Goal: Complete application form: Complete application form

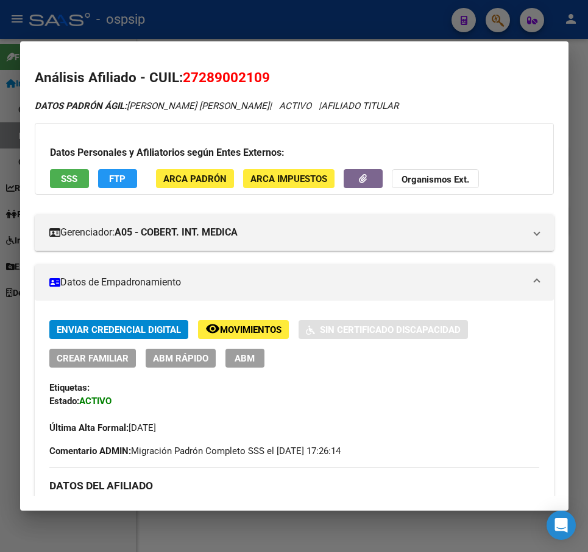
scroll to position [30, 0]
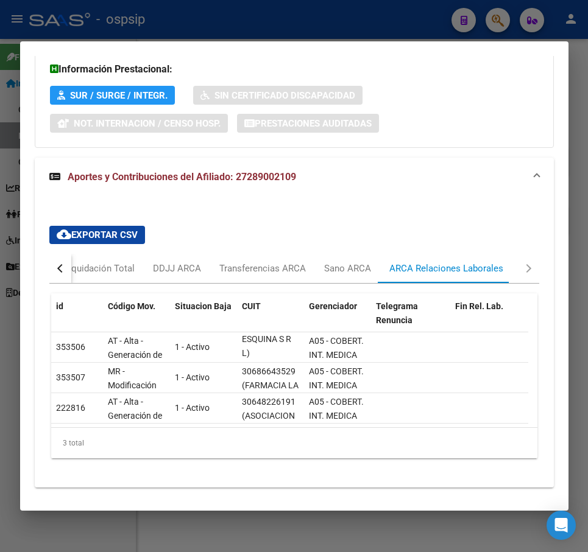
click at [331, 27] on div at bounding box center [294, 276] width 588 height 552
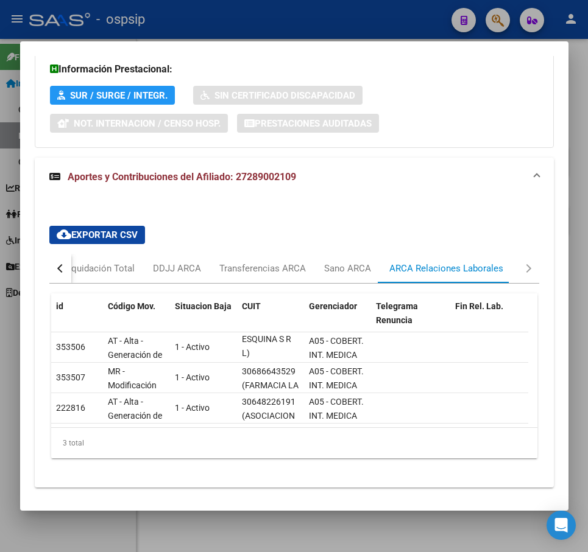
click at [332, 26] on div at bounding box center [294, 276] width 588 height 552
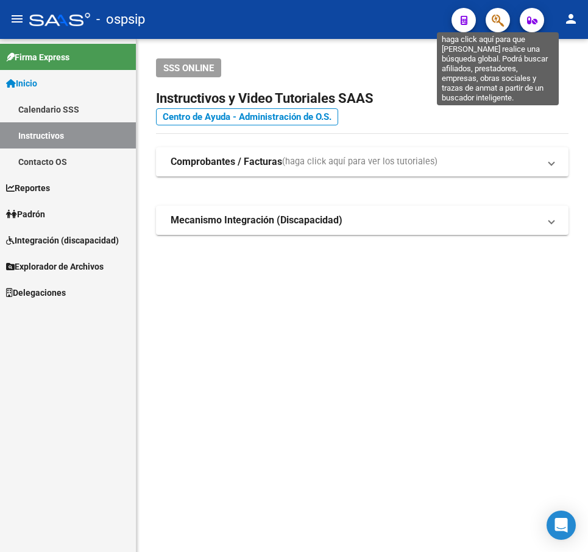
click at [493, 24] on icon "button" at bounding box center [497, 20] width 12 height 14
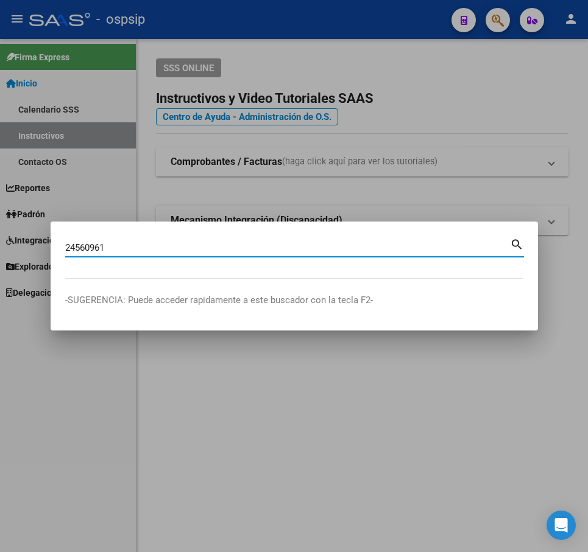
type input "24560961"
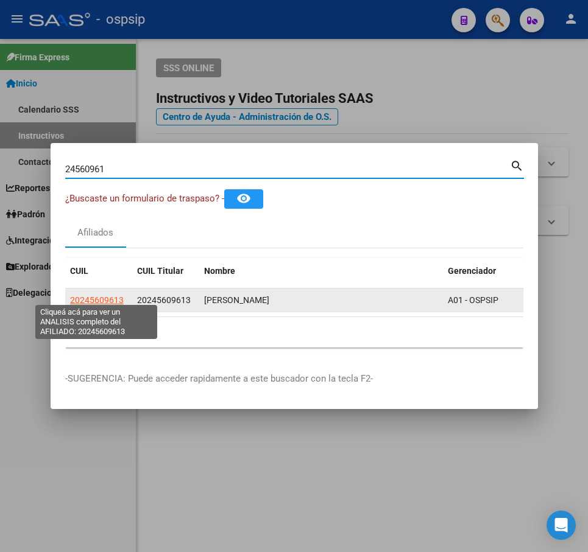
click at [104, 298] on span "20245609613" at bounding box center [97, 300] width 54 height 10
type textarea "20245609613"
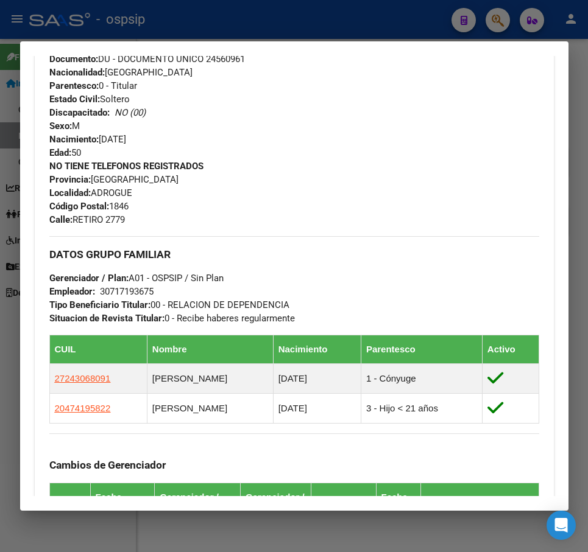
scroll to position [487, 0]
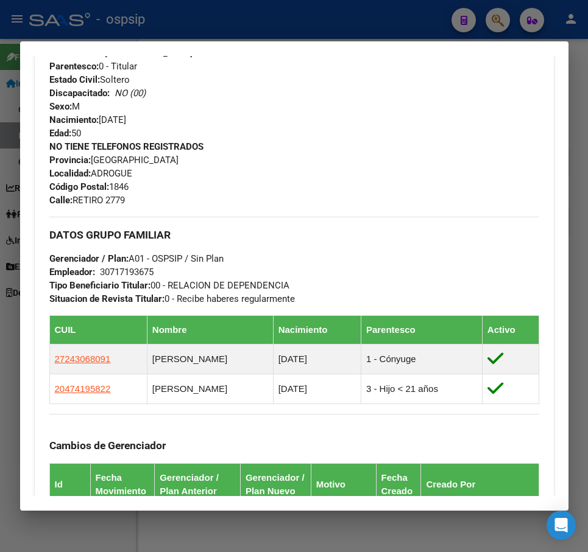
click at [322, 7] on div at bounding box center [294, 276] width 588 height 552
drag, startPoint x: 322, startPoint y: 7, endPoint x: 326, endPoint y: 12, distance: 6.5
click at [323, 10] on div at bounding box center [294, 276] width 588 height 552
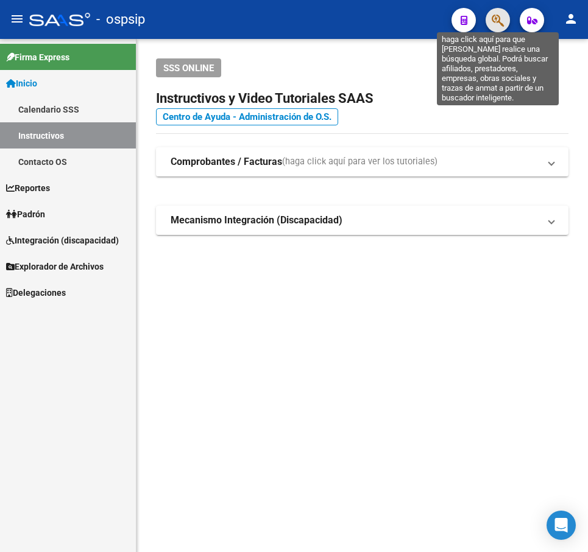
click at [494, 15] on icon "button" at bounding box center [497, 20] width 12 height 14
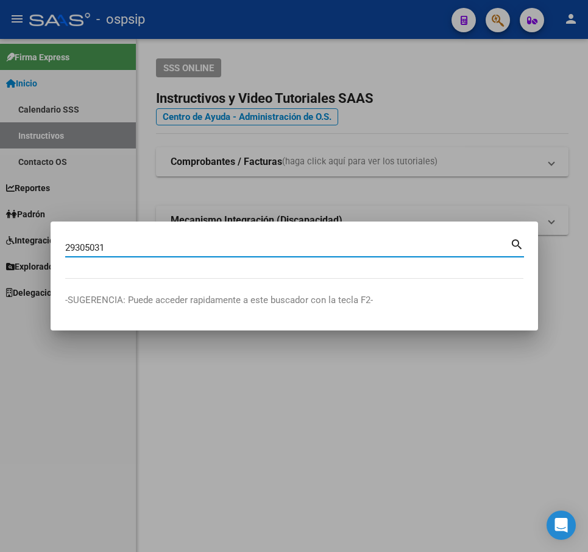
type input "29305031"
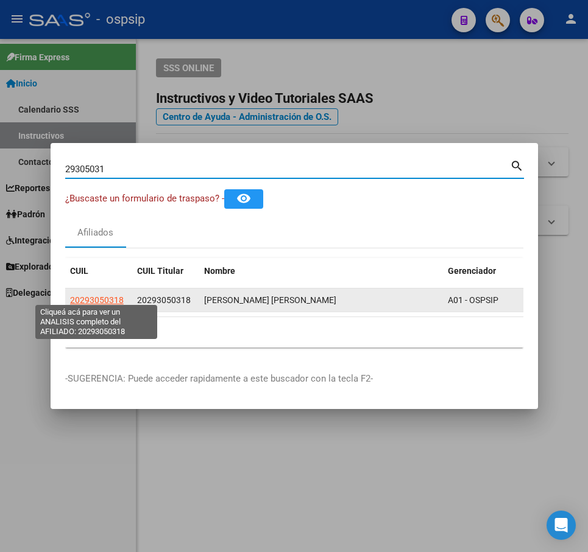
click at [96, 298] on span "20293050318" at bounding box center [97, 300] width 54 height 10
type textarea "20293050318"
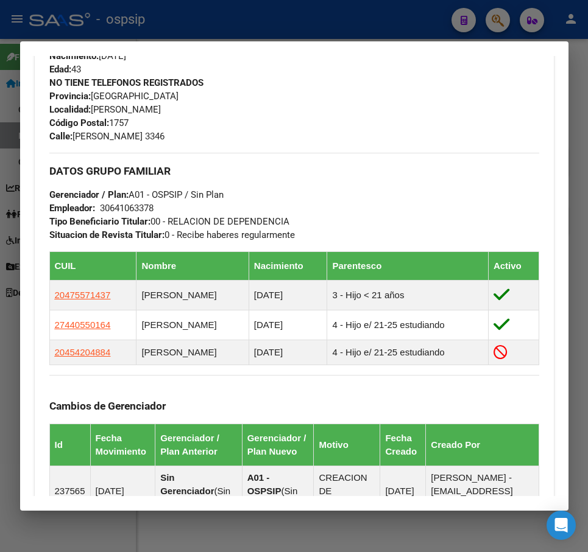
scroll to position [609, 0]
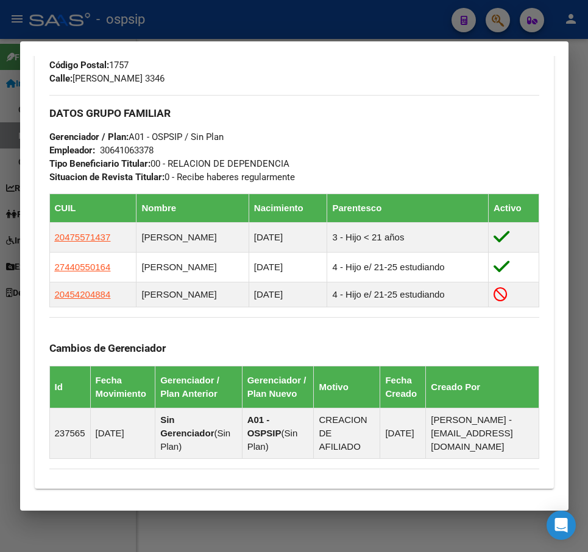
click at [332, 20] on div at bounding box center [294, 276] width 588 height 552
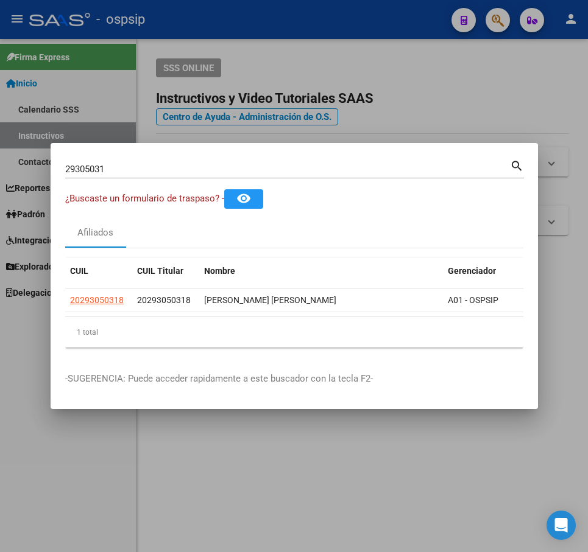
click at [333, 19] on div at bounding box center [294, 276] width 588 height 552
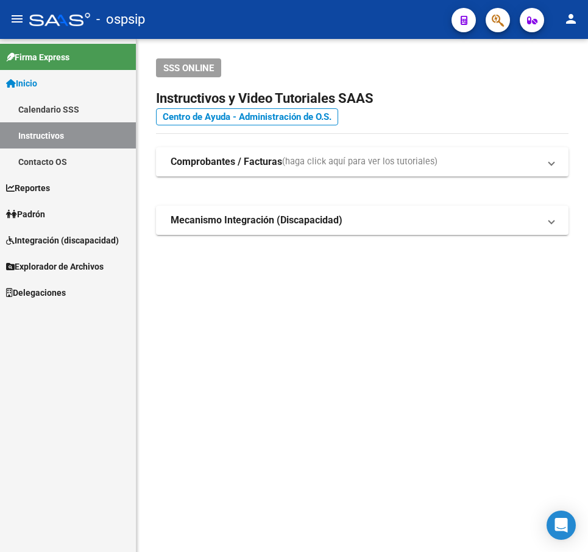
click at [492, 16] on icon "button" at bounding box center [497, 20] width 12 height 14
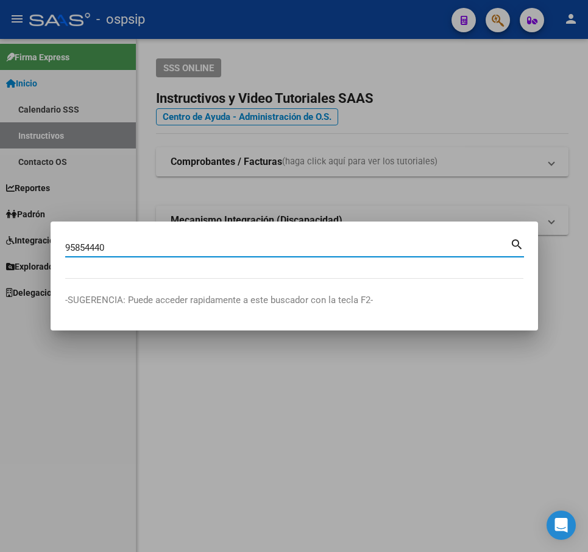
type input "95854440"
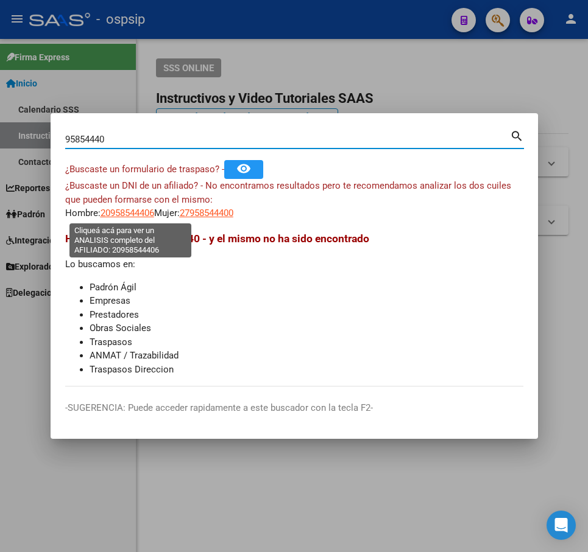
click at [135, 216] on span "20958544406" at bounding box center [127, 213] width 54 height 11
type textarea "20958544406"
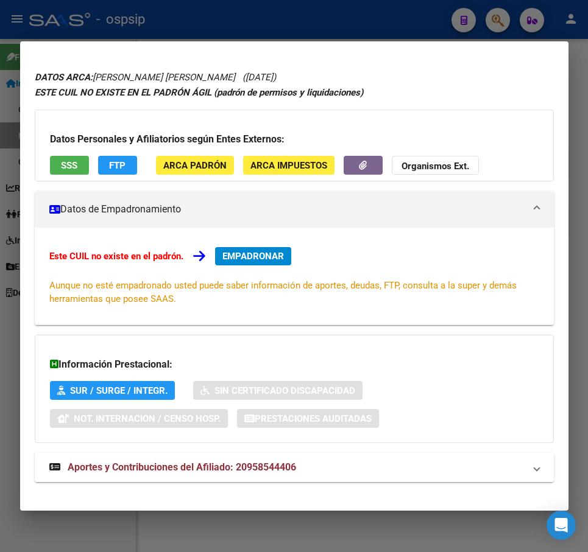
scroll to position [43, 0]
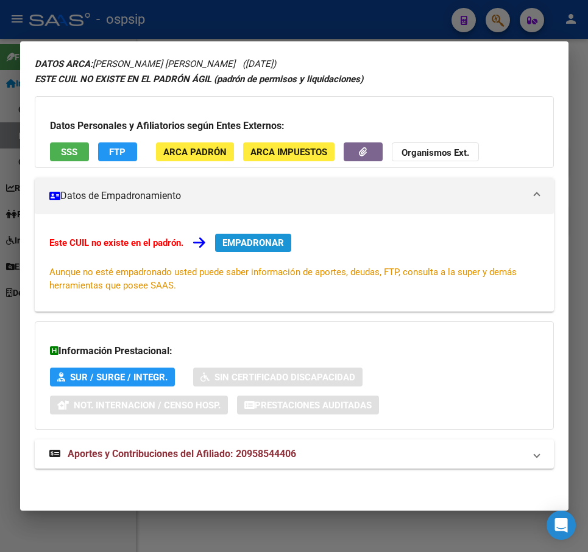
click at [256, 244] on span "EMPADRONAR" at bounding box center [252, 242] width 61 height 11
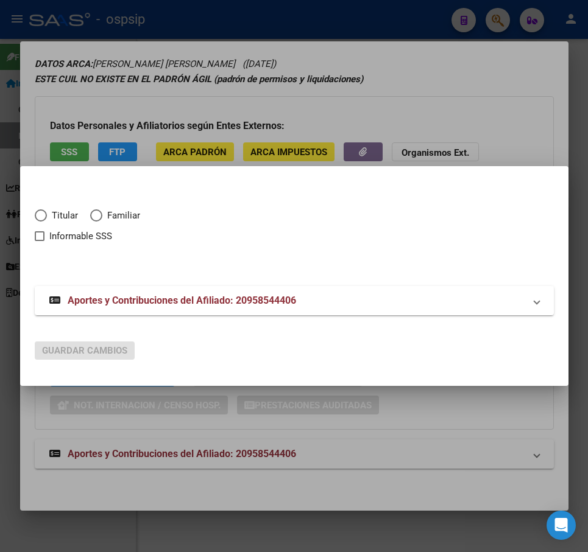
click at [33, 212] on mat-dialog-content "Titular Familiar Informable SSS Aportes y Contribuciones del Afiliado: 20958544…" at bounding box center [294, 256] width 548 height 150
click at [38, 215] on span "Elija una opción" at bounding box center [41, 215] width 12 height 12
click at [38, 215] on input "Titular" at bounding box center [41, 215] width 12 height 12
radio input "true"
checkbox input "true"
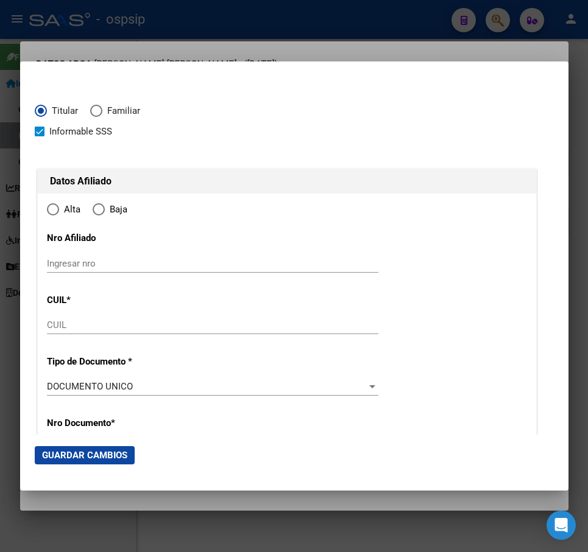
type input "20-95854440-6"
type input "95854440"
type input "[PERSON_NAME]"
type input "[DATE]"
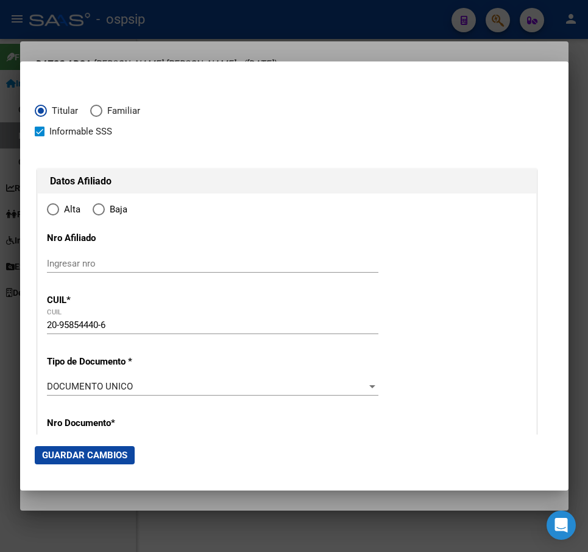
type input "[PERSON_NAME]"
type input "8148"
type input "CALLE 103"
type input "795"
type input "0"
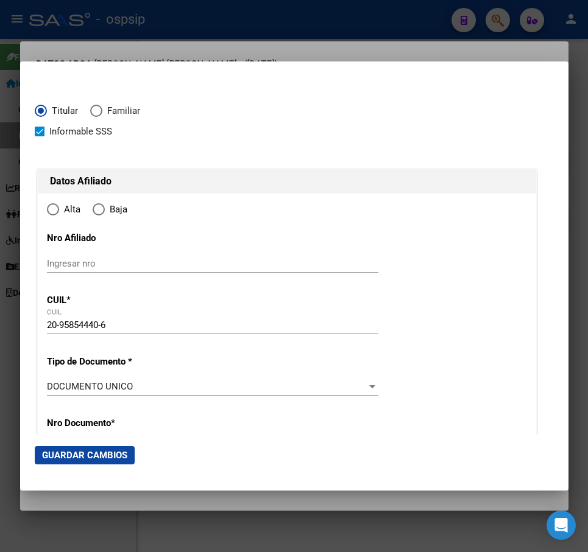
type input "[PERSON_NAME]"
radio input "true"
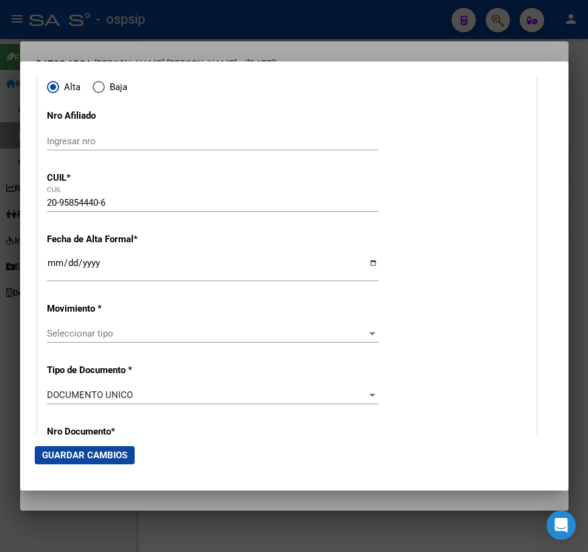
scroll to position [122, 0]
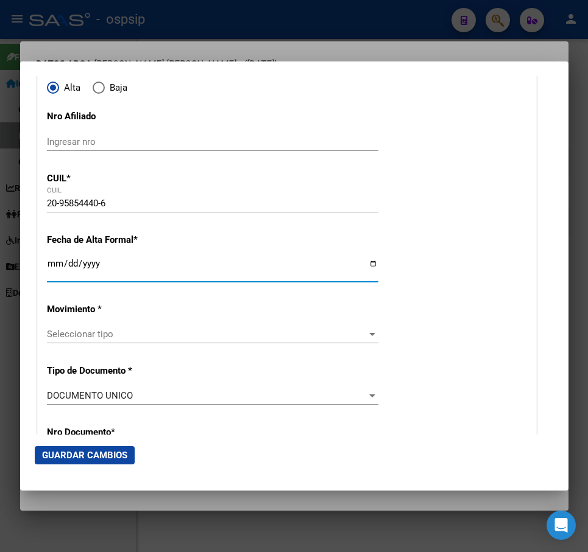
click at [52, 264] on input "Ingresar fecha" at bounding box center [212, 268] width 331 height 19
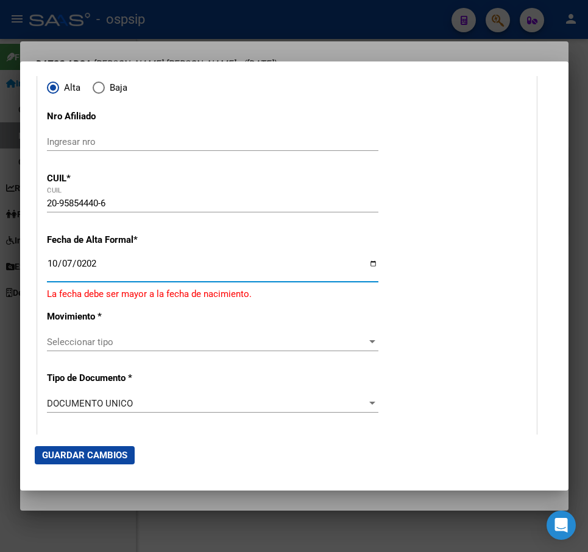
type input "[DATE]"
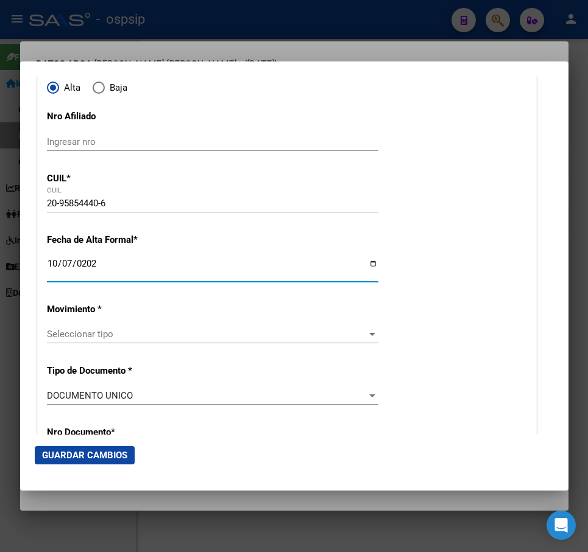
click at [256, 332] on span "Seleccionar tipo" at bounding box center [207, 334] width 320 height 11
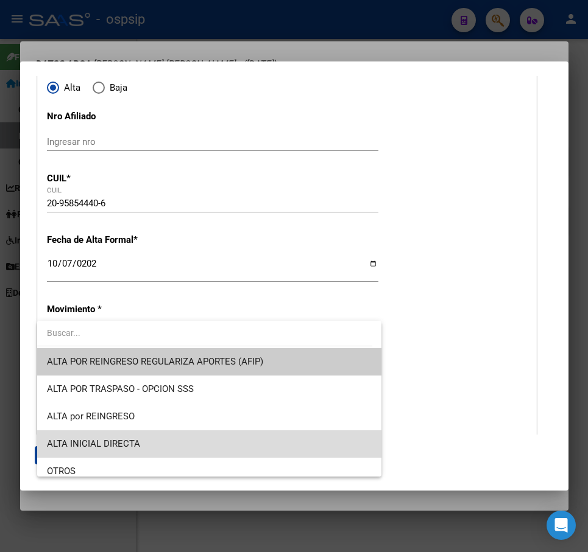
click at [246, 448] on span "ALTA INICIAL DIRECTA" at bounding box center [209, 443] width 325 height 27
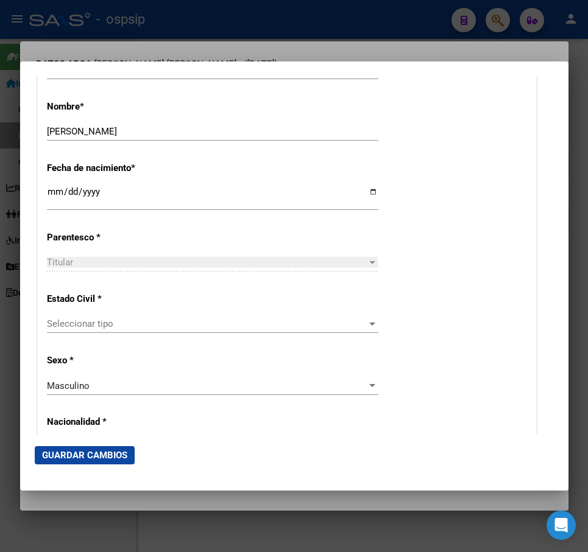
scroll to position [609, 0]
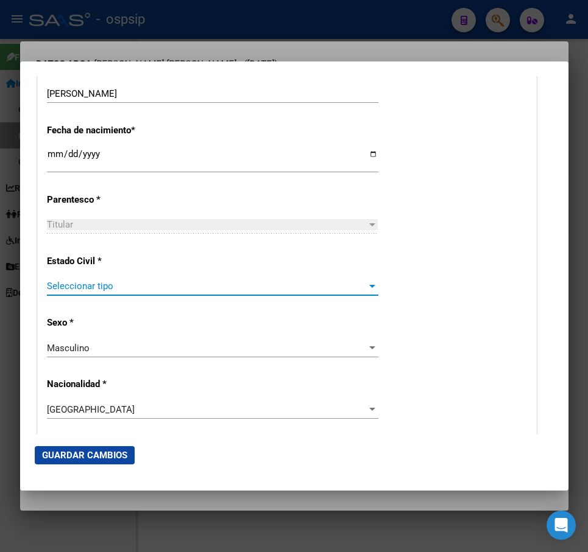
click at [216, 288] on span "Seleccionar tipo" at bounding box center [207, 286] width 320 height 11
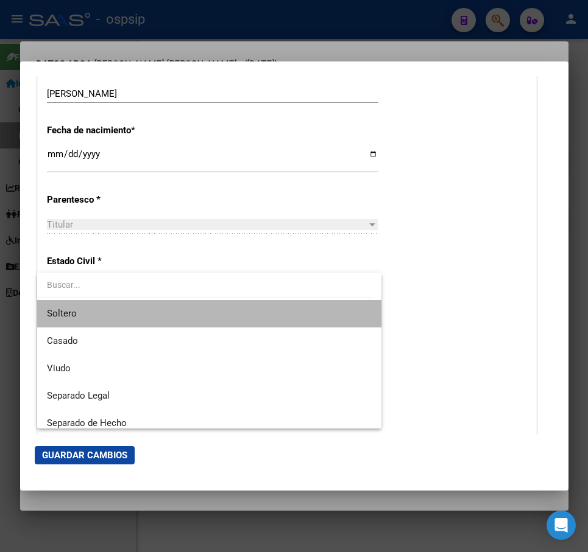
click at [225, 309] on span "Soltero" at bounding box center [209, 313] width 325 height 27
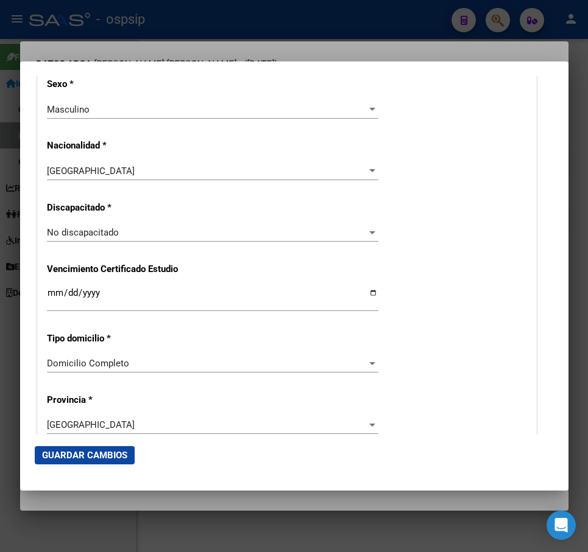
scroll to position [852, 0]
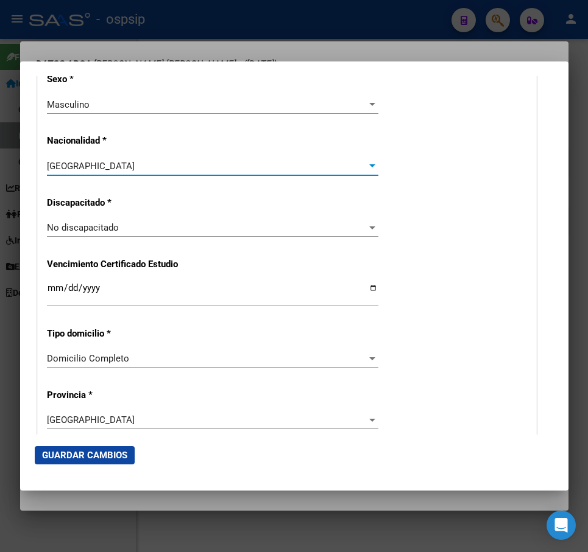
click at [174, 162] on div "[GEOGRAPHIC_DATA]" at bounding box center [207, 166] width 320 height 11
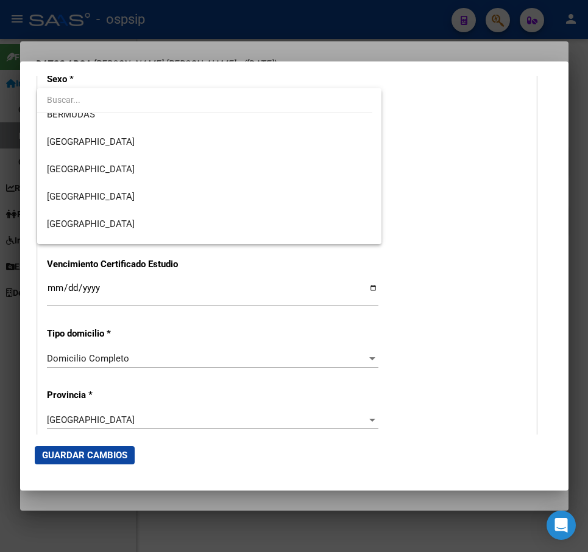
scroll to position [487, 0]
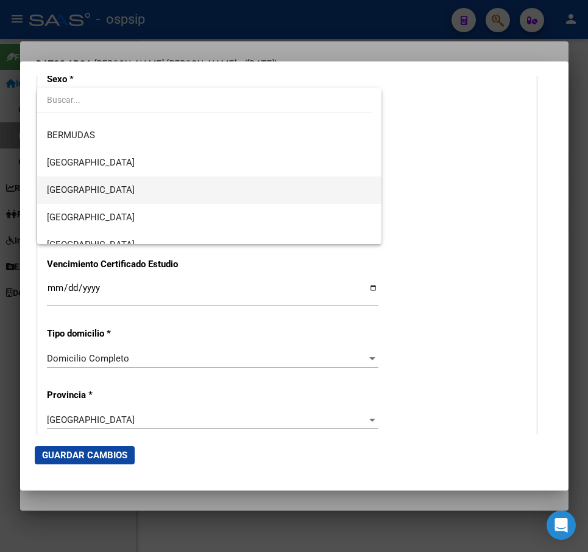
click at [179, 187] on span "[GEOGRAPHIC_DATA]" at bounding box center [209, 190] width 325 height 27
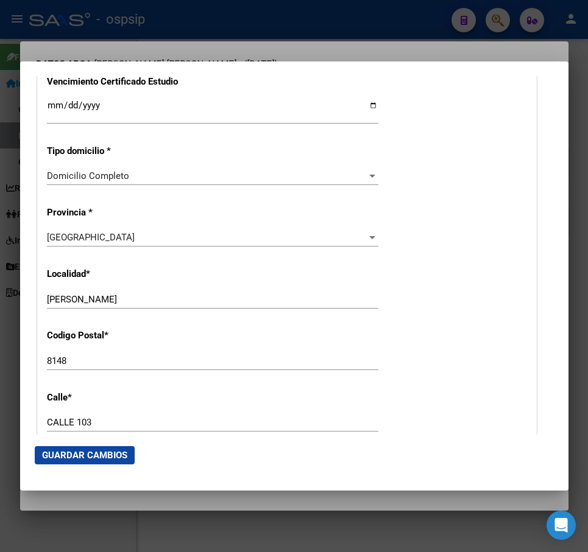
scroll to position [1096, 0]
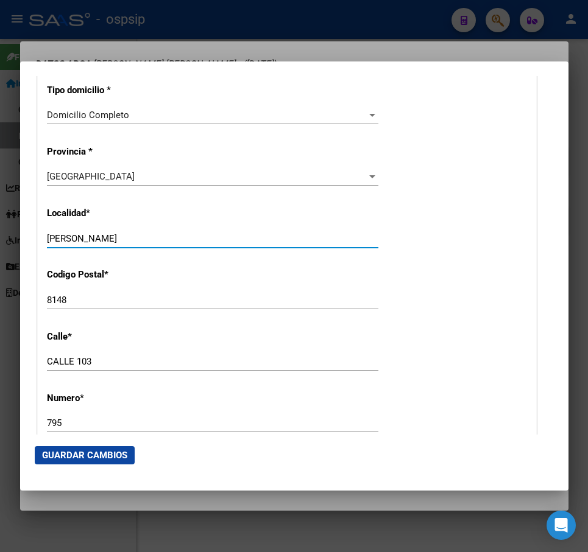
click at [213, 234] on input "[PERSON_NAME]" at bounding box center [212, 238] width 331 height 11
drag, startPoint x: 52, startPoint y: 235, endPoint x: 9, endPoint y: 234, distance: 43.2
click at [9, 234] on div "95854440 Buscar (apellido, dni, cuil, nro traspaso, cuit, obra social) search ¿…" at bounding box center [294, 276] width 588 height 552
type input "BAHIA BLANCA"
type input "8000"
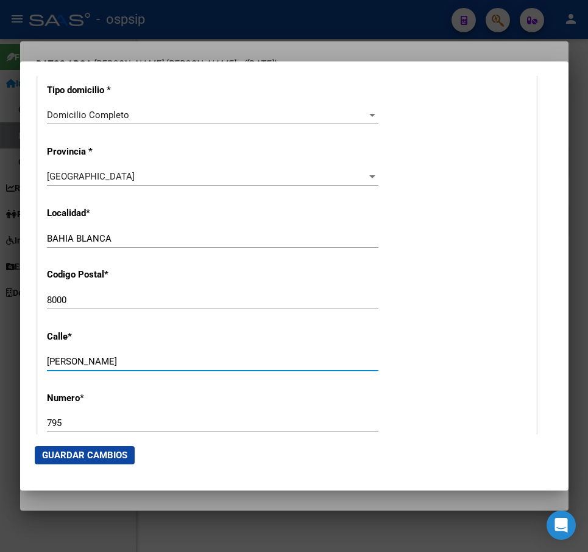
type input "[PERSON_NAME]"
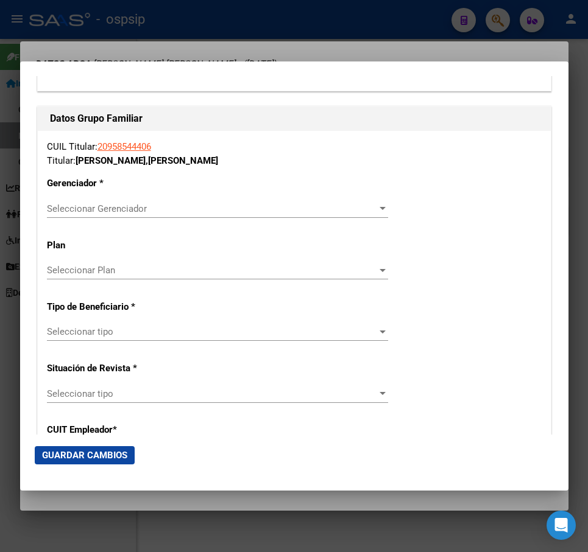
scroll to position [2070, 0]
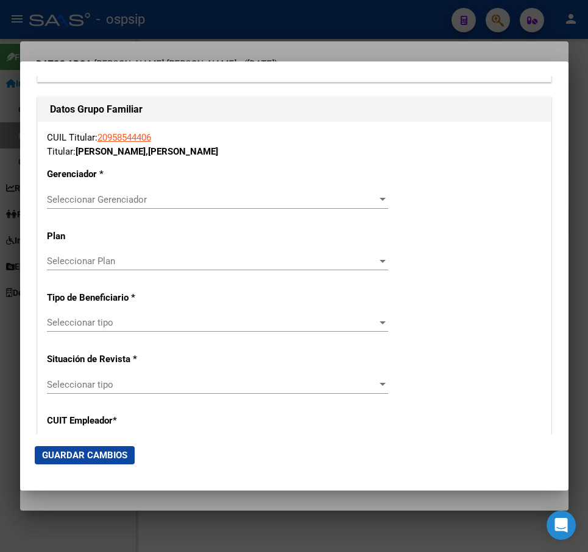
type input "587"
click at [178, 198] on span "Seleccionar Gerenciador" at bounding box center [212, 199] width 330 height 11
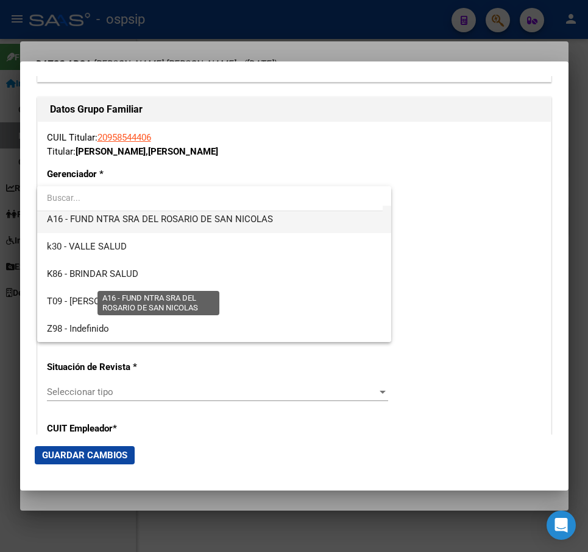
scroll to position [337, 0]
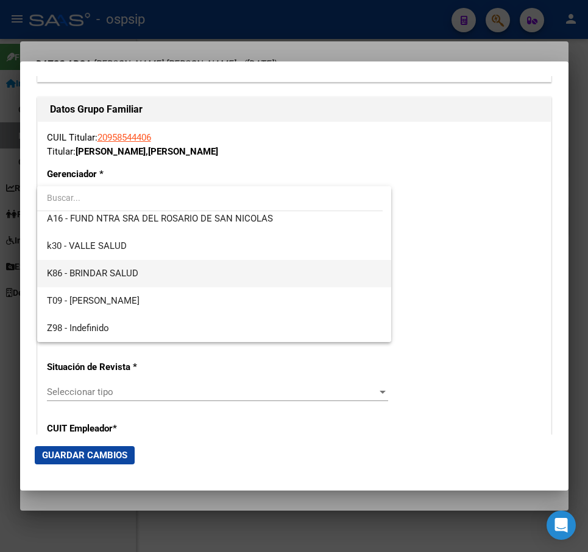
click at [219, 277] on span "K86 - BRINDAR SALUD" at bounding box center [214, 273] width 335 height 27
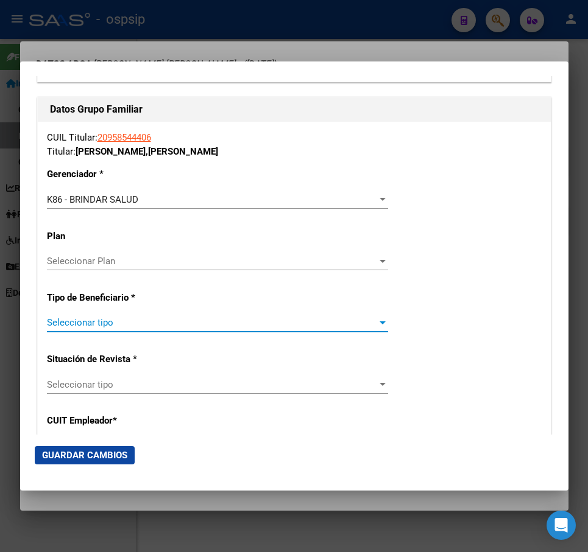
click at [193, 322] on span "Seleccionar tipo" at bounding box center [212, 322] width 330 height 11
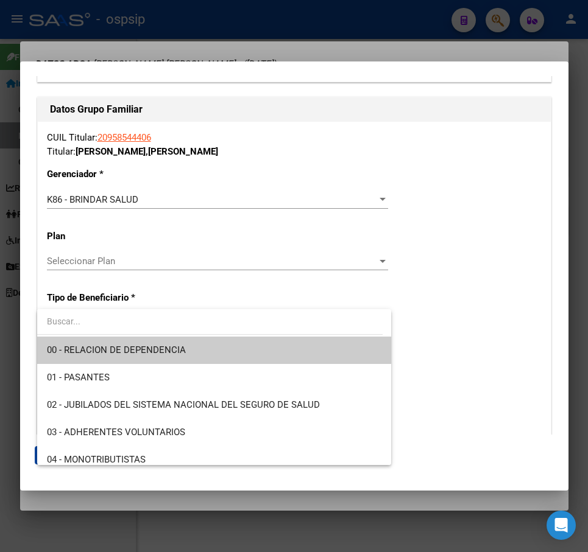
click at [208, 348] on span "00 - RELACION DE DEPENDENCIA" at bounding box center [214, 350] width 335 height 27
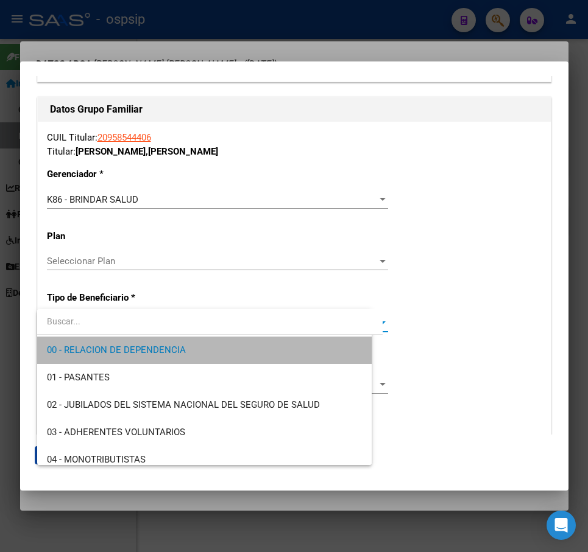
type input "30-71686390-1"
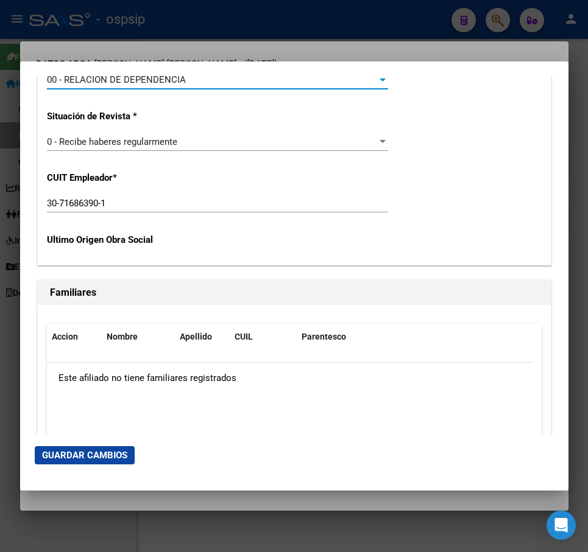
scroll to position [2314, 0]
click at [104, 457] on span "Guardar Cambios" at bounding box center [84, 455] width 85 height 11
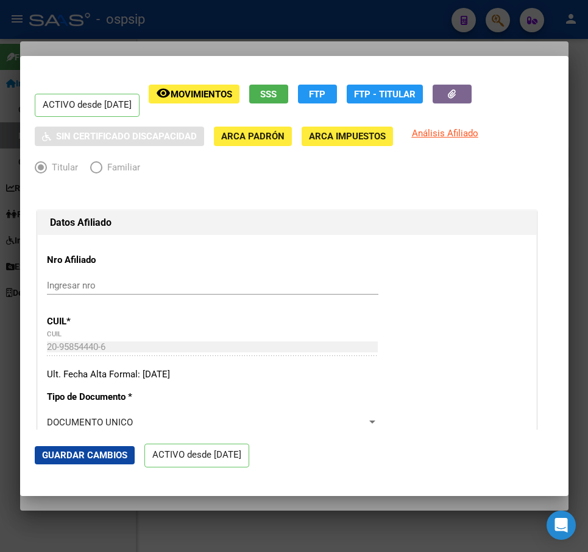
scroll to position [304, 0]
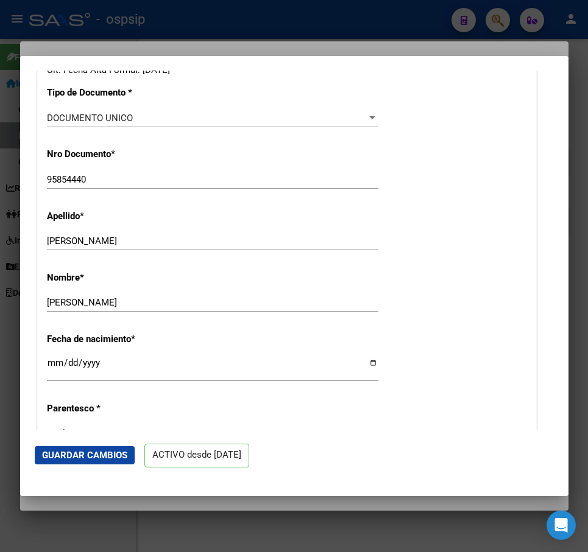
click at [269, 44] on div at bounding box center [294, 276] width 588 height 552
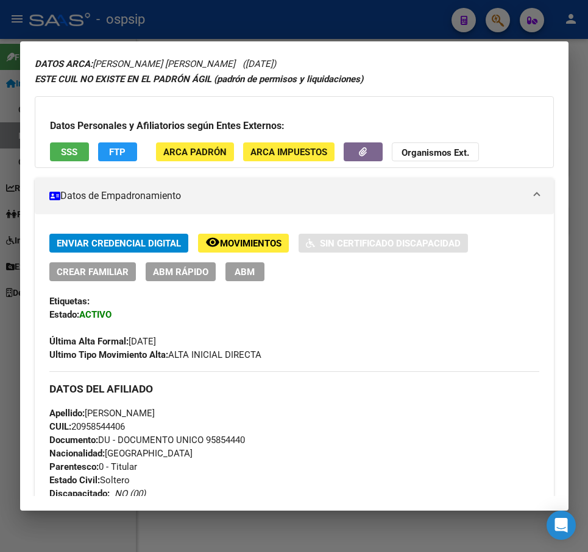
scroll to position [287, 0]
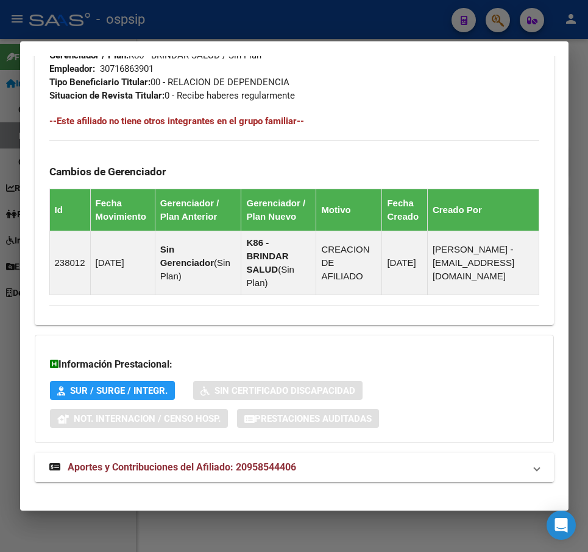
drag, startPoint x: 434, startPoint y: 453, endPoint x: 444, endPoint y: 445, distance: 13.0
click at [434, 460] on mat-panel-title "Aportes y Contribuciones del Afiliado: 20958544406" at bounding box center [286, 467] width 475 height 15
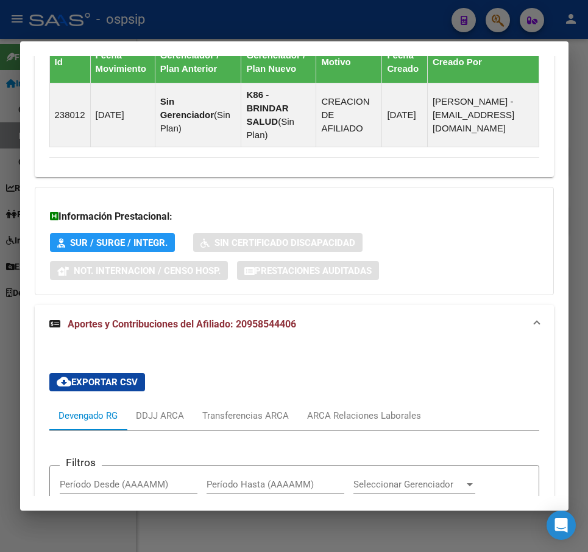
scroll to position [992, 0]
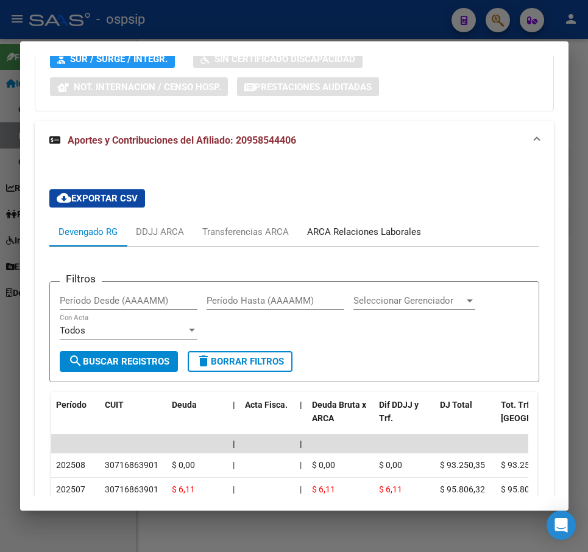
click at [395, 225] on div "ARCA Relaciones Laborales" at bounding box center [364, 231] width 114 height 13
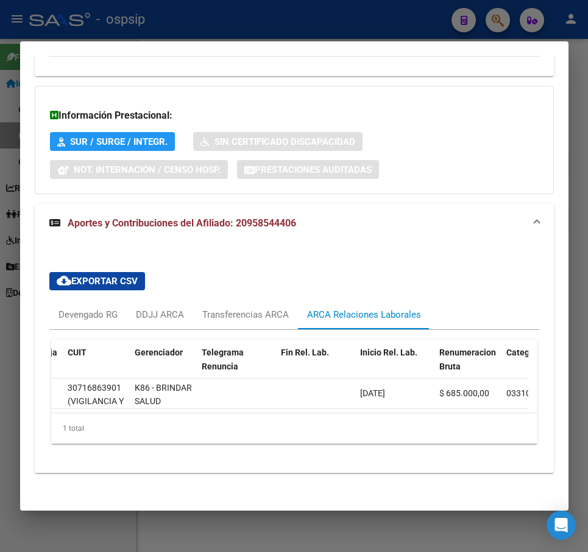
scroll to position [0, 172]
click at [308, 20] on div at bounding box center [294, 276] width 588 height 552
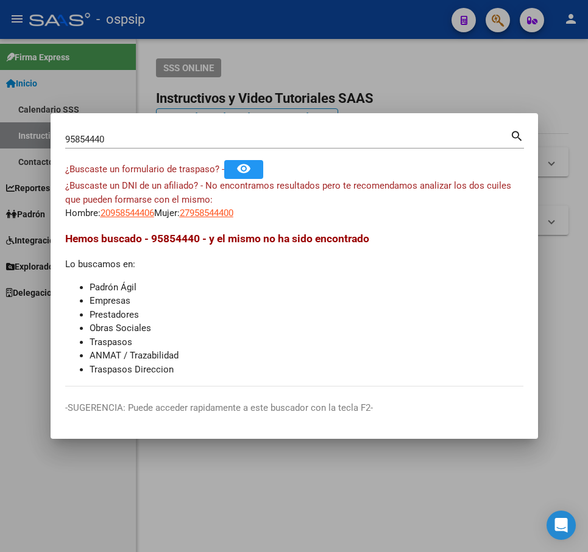
click at [311, 19] on div at bounding box center [294, 276] width 588 height 552
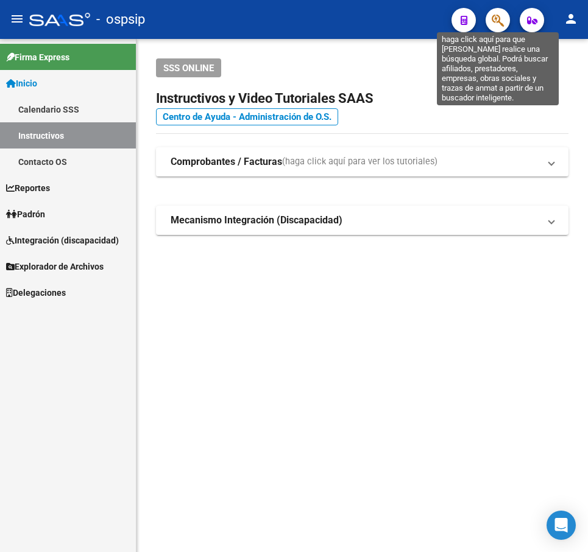
click at [495, 26] on icon "button" at bounding box center [497, 20] width 12 height 14
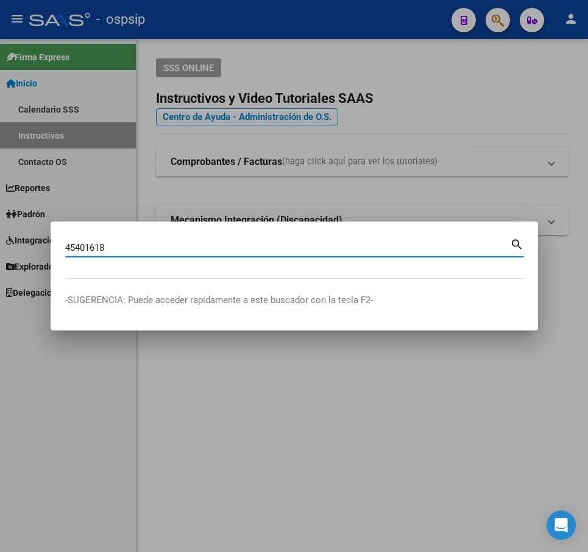
type input "45401618"
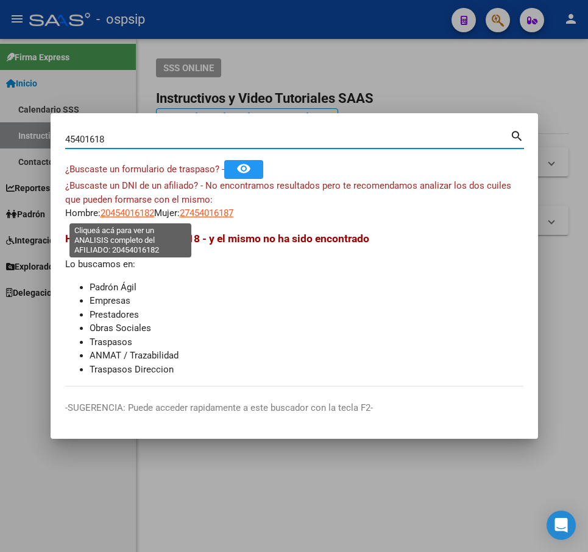
click at [133, 214] on span "20454016182" at bounding box center [127, 213] width 54 height 11
type textarea "20454016182"
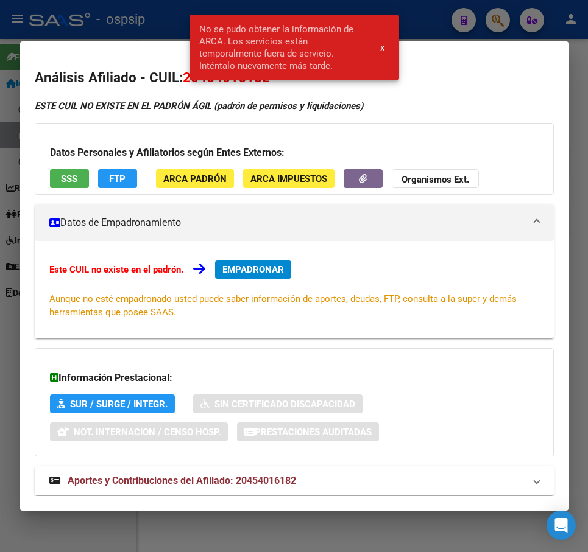
drag, startPoint x: 420, startPoint y: 24, endPoint x: 412, endPoint y: 28, distance: 8.7
click at [413, 24] on div at bounding box center [294, 276] width 588 height 552
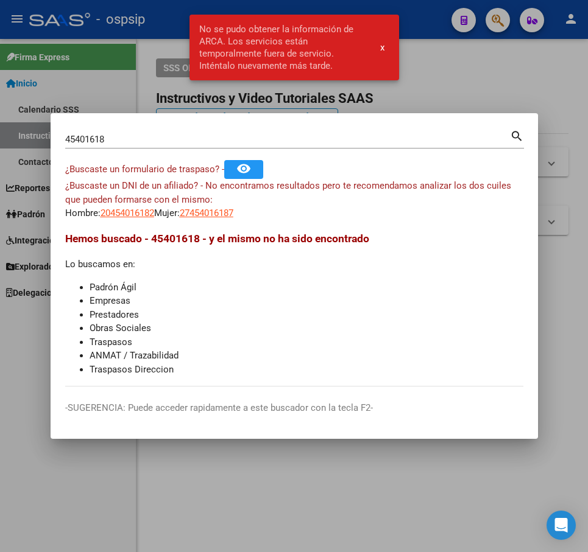
click at [150, 109] on div at bounding box center [294, 276] width 588 height 552
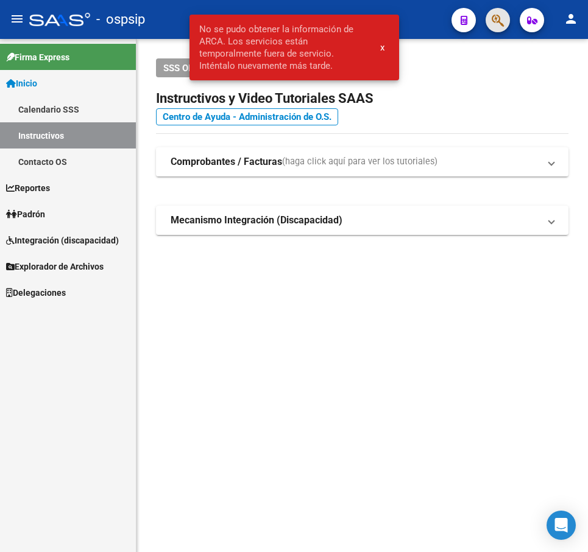
click at [497, 13] on span "button" at bounding box center [497, 20] width 12 height 25
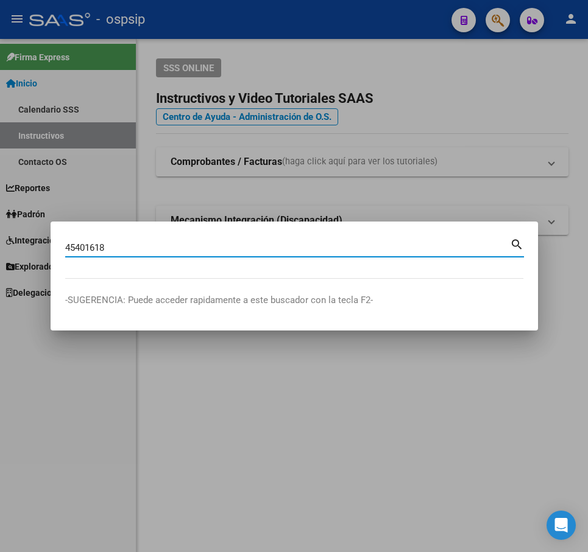
type input "45401618"
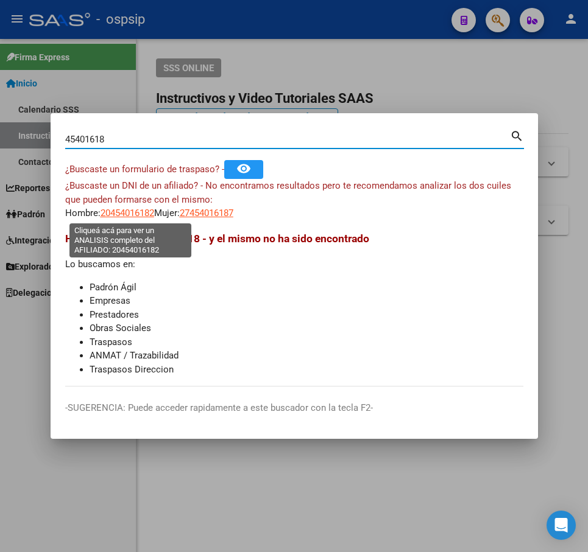
click at [142, 212] on span "20454016182" at bounding box center [127, 213] width 54 height 11
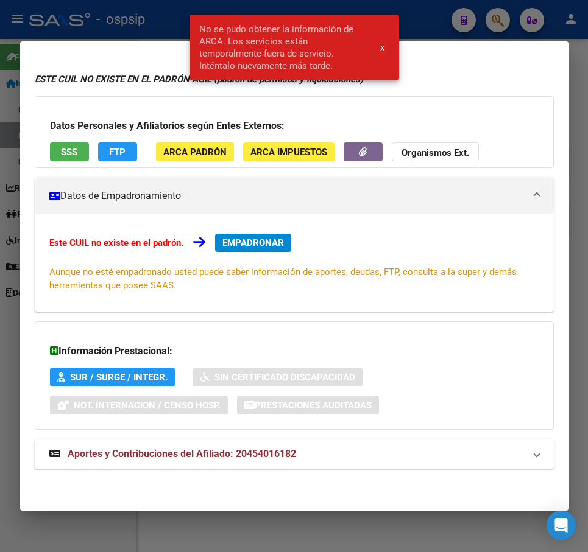
drag, startPoint x: 337, startPoint y: 458, endPoint x: 367, endPoint y: 444, distance: 33.8
click at [337, 455] on mat-panel-title "Aportes y Contribuciones del Afiliado: 20454016182" at bounding box center [286, 454] width 475 height 15
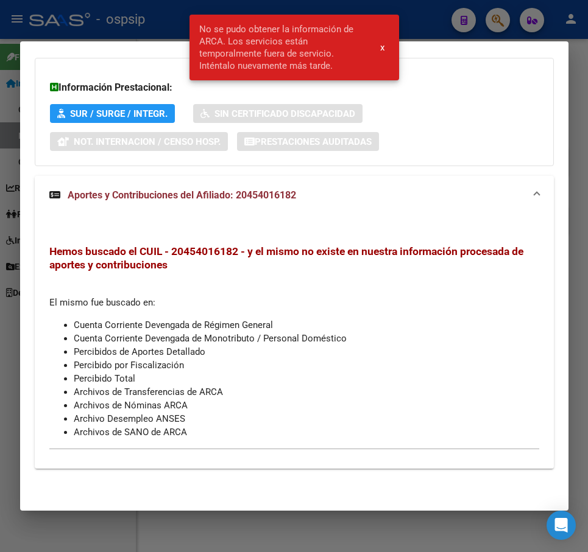
scroll to position [0, 0]
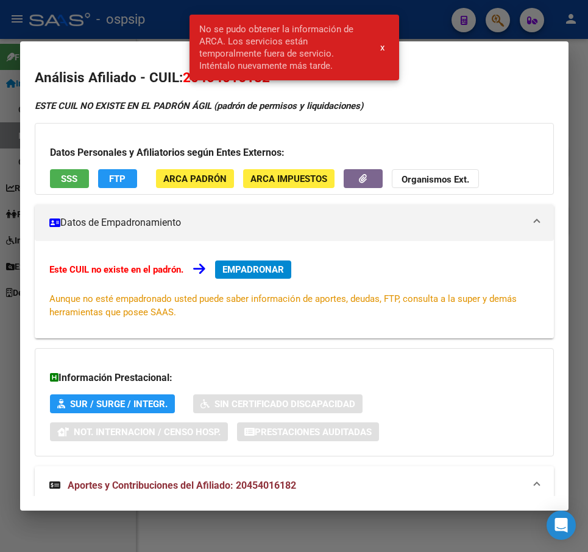
click at [165, 15] on div at bounding box center [294, 276] width 588 height 552
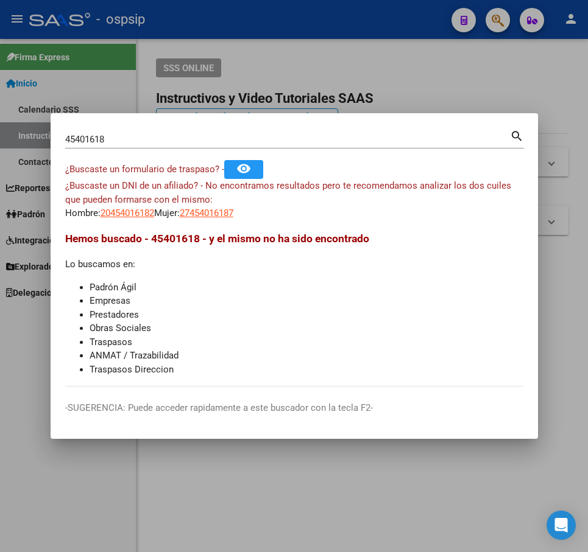
click at [231, 209] on span "27454016187" at bounding box center [207, 213] width 54 height 11
type textarea "27454016187"
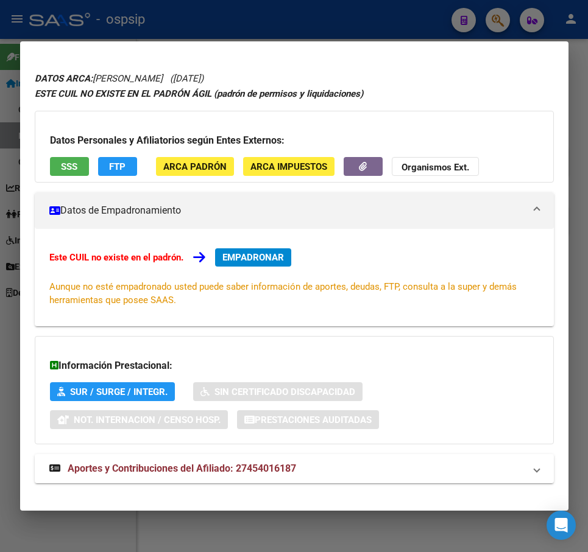
scroll to position [43, 0]
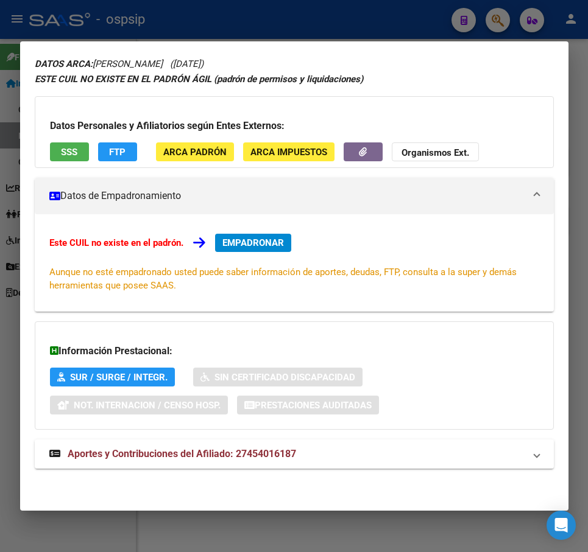
drag, startPoint x: 421, startPoint y: 449, endPoint x: 427, endPoint y: 407, distance: 42.5
click at [420, 449] on mat-panel-title "Aportes y Contribuciones del Afiliado: 27454016187" at bounding box center [286, 454] width 475 height 15
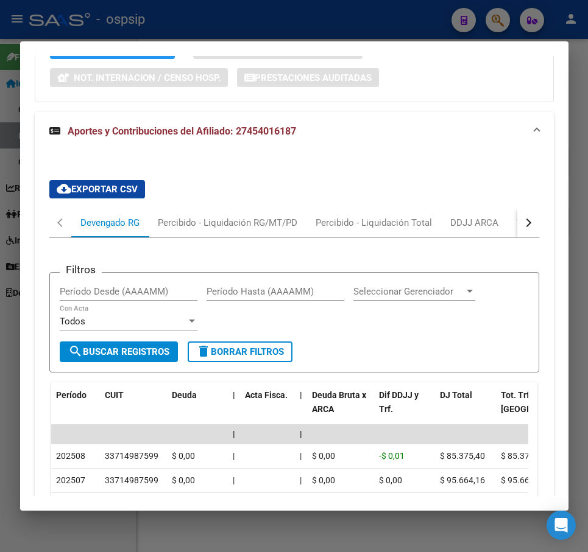
scroll to position [363, 0]
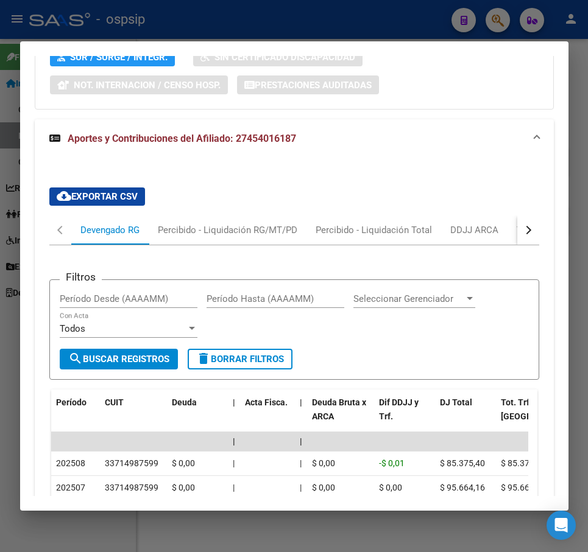
click at [517, 237] on button "button" at bounding box center [528, 230] width 22 height 29
drag, startPoint x: 457, startPoint y: 233, endPoint x: 486, endPoint y: 241, distance: 30.7
click at [457, 232] on div "ARCA Relaciones Laborales" at bounding box center [445, 229] width 114 height 13
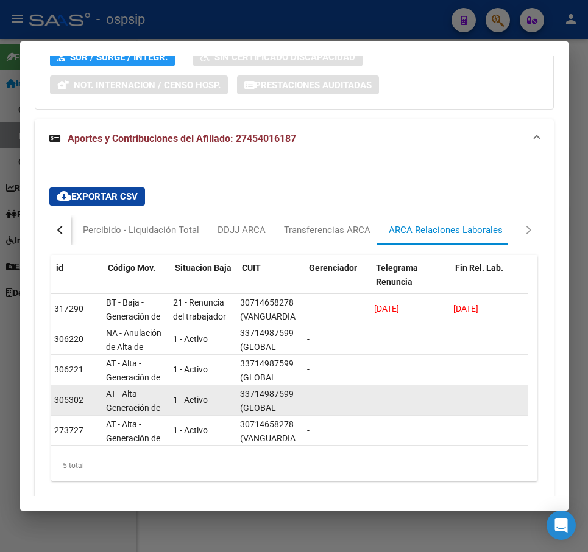
scroll to position [0, 0]
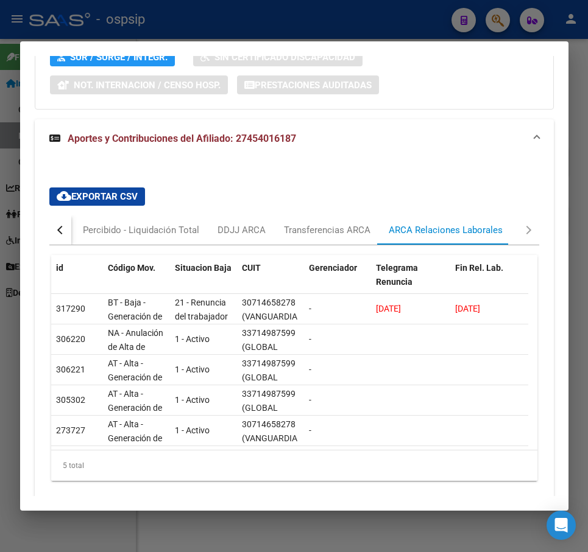
click at [57, 228] on button "button" at bounding box center [60, 230] width 22 height 29
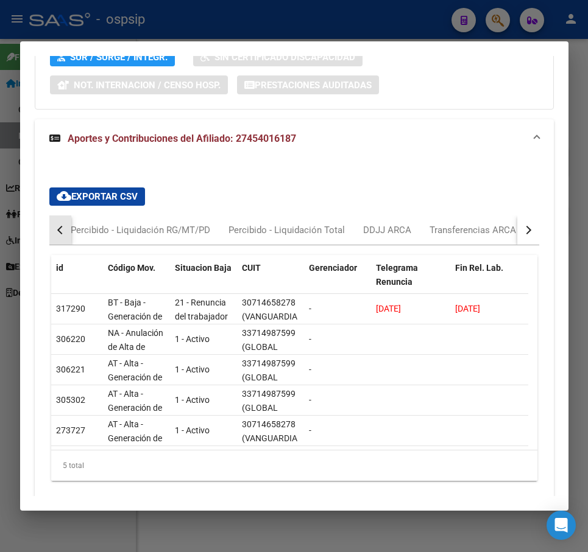
click at [56, 228] on button "button" at bounding box center [60, 230] width 22 height 29
click at [89, 225] on div "Devengado RG" at bounding box center [109, 229] width 59 height 13
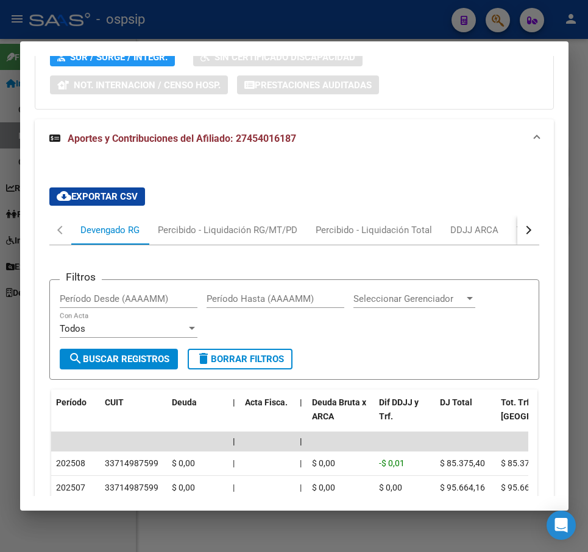
click at [333, 27] on div at bounding box center [294, 276] width 588 height 552
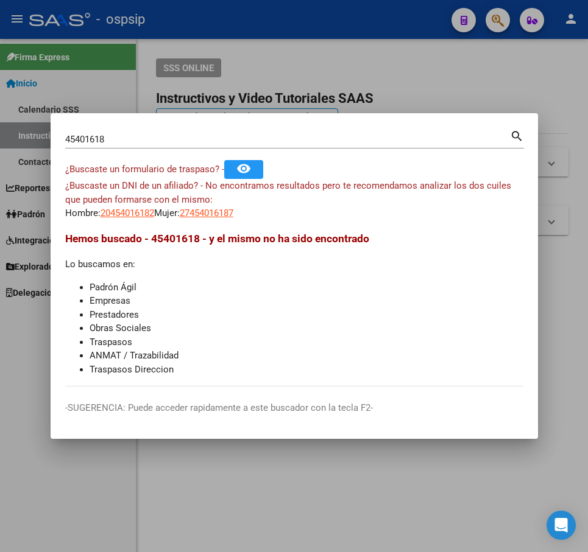
click at [335, 32] on div at bounding box center [294, 276] width 588 height 552
